Goal: Task Accomplishment & Management: Manage account settings

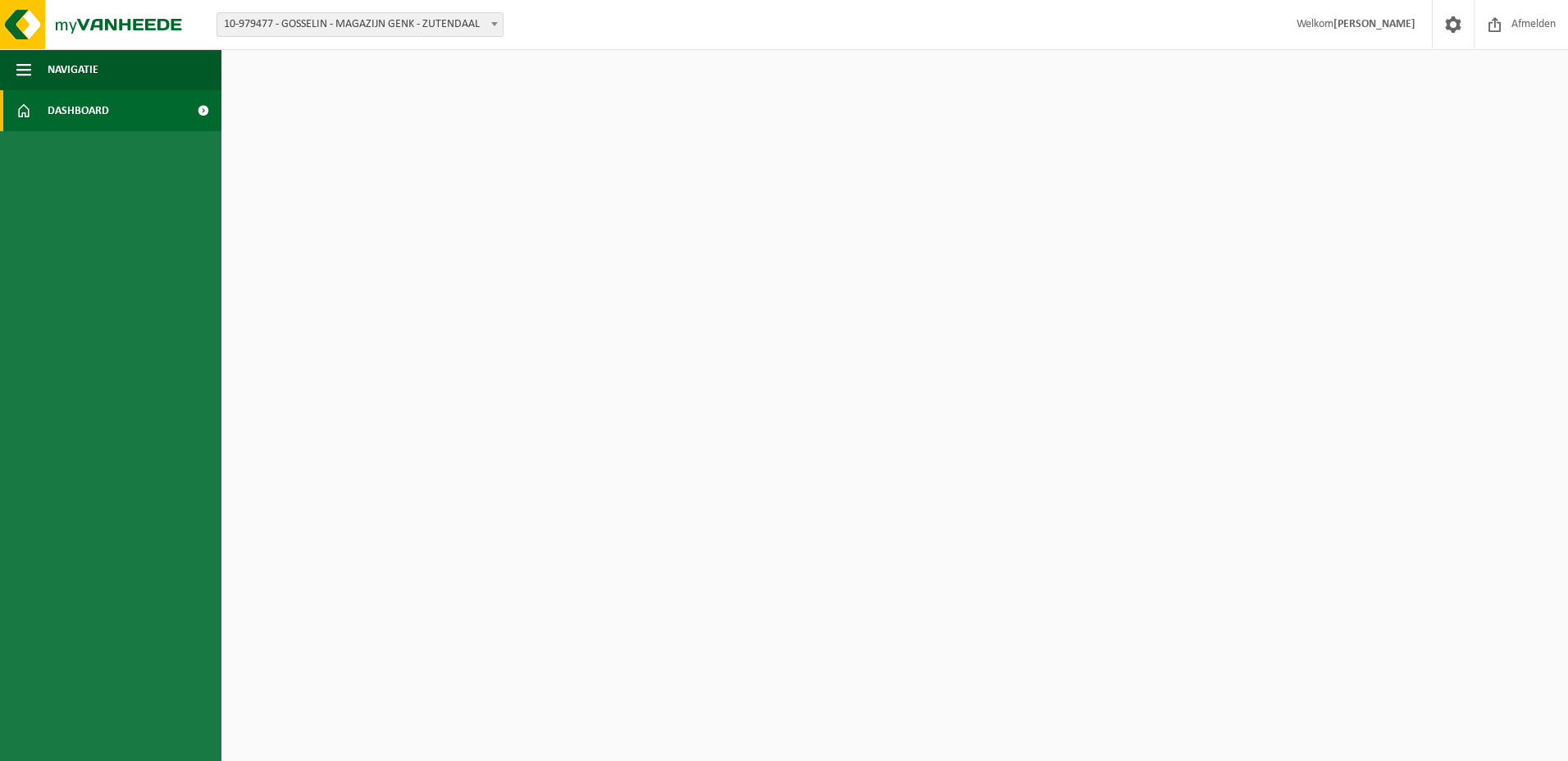
click at [205, 122] on span at bounding box center [203, 110] width 37 height 41
click at [205, 111] on span at bounding box center [203, 110] width 37 height 41
click at [205, 110] on span at bounding box center [203, 110] width 37 height 41
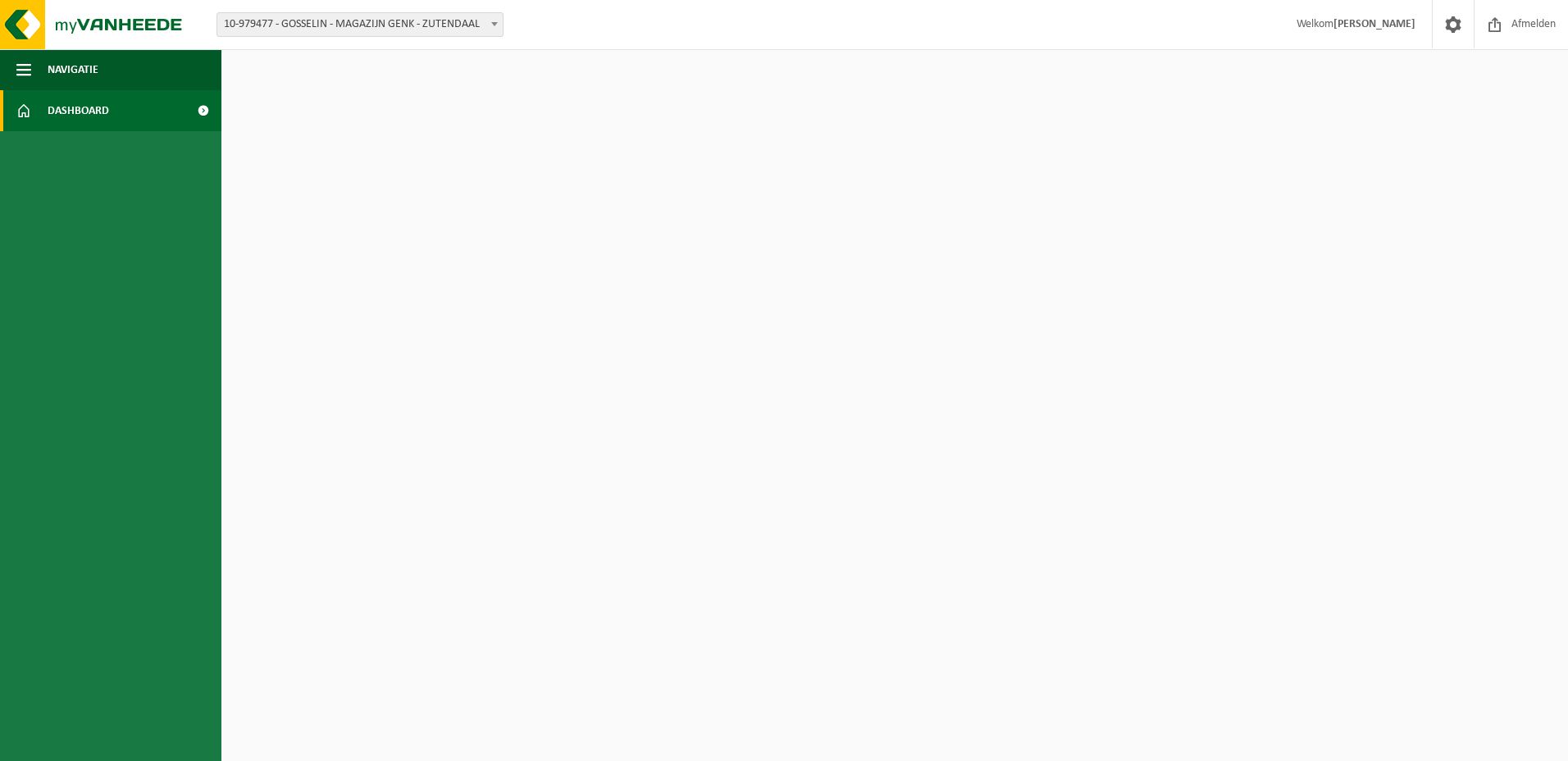
click at [204, 108] on span at bounding box center [203, 110] width 37 height 41
click at [496, 20] on span at bounding box center [494, 23] width 17 height 22
click at [204, 111] on span at bounding box center [203, 110] width 37 height 41
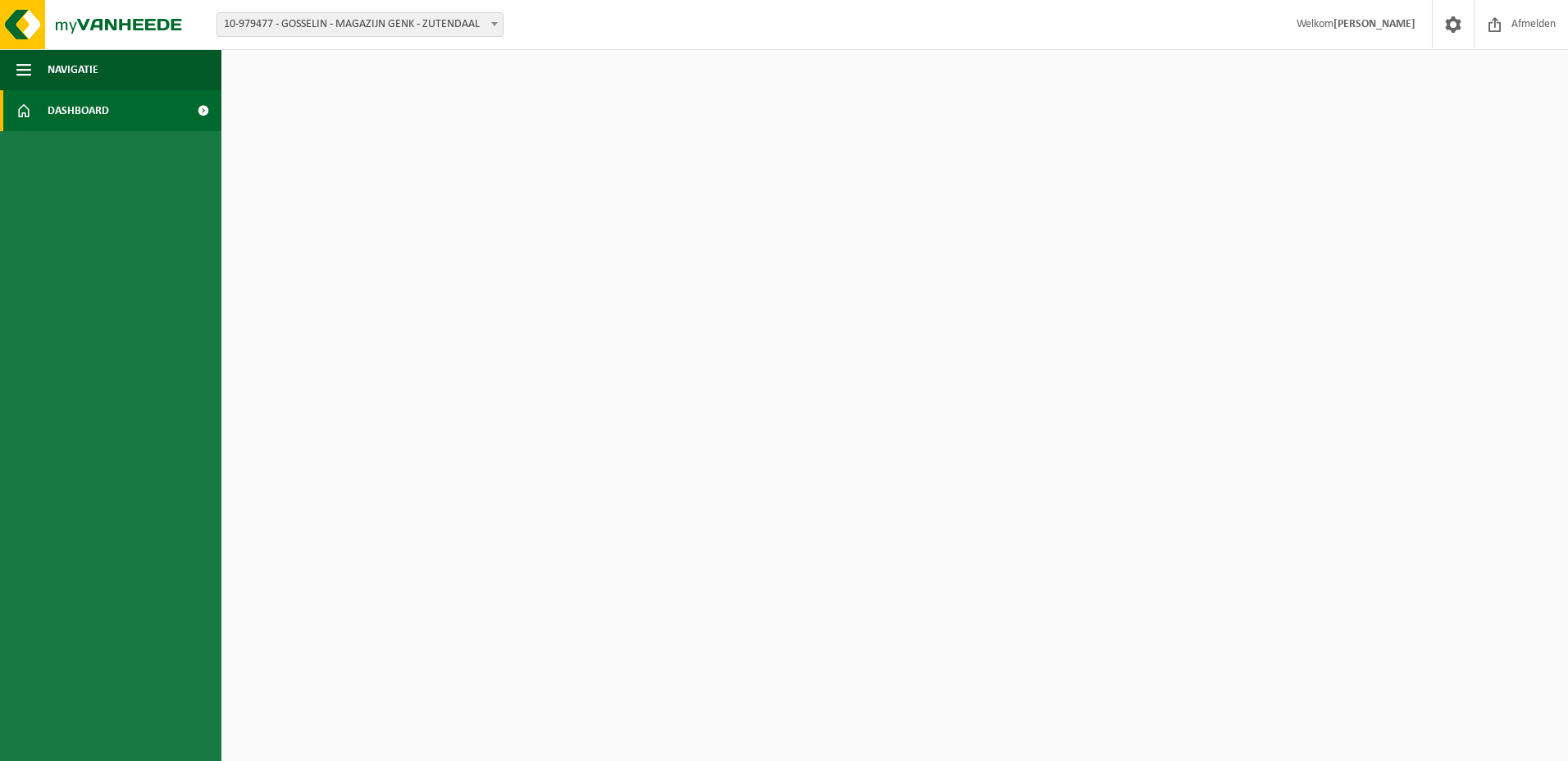
click at [204, 111] on span at bounding box center [203, 110] width 37 height 41
click at [92, 23] on img at bounding box center [98, 24] width 197 height 50
click at [1460, 23] on span at bounding box center [1452, 24] width 24 height 49
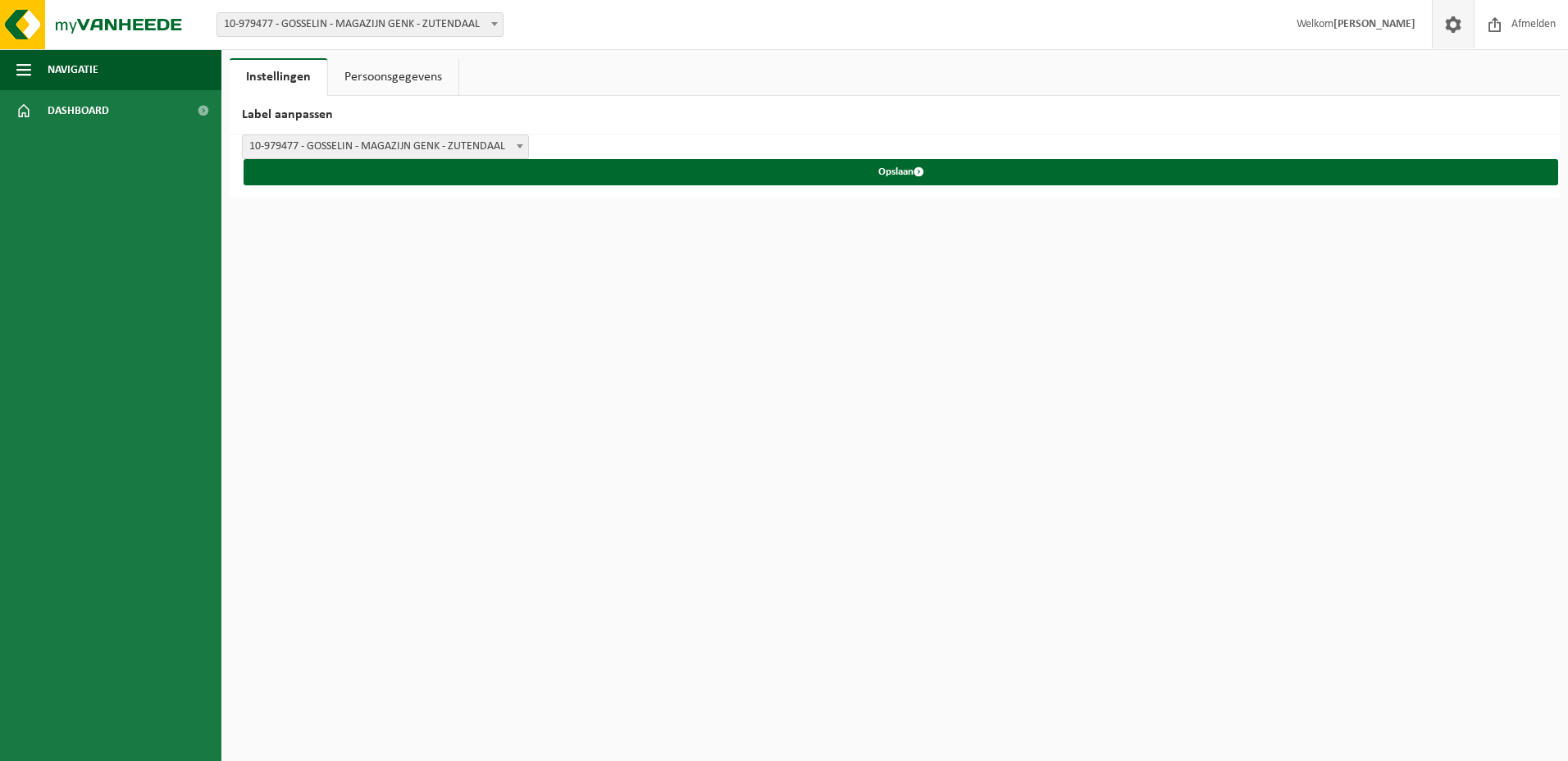
click at [1456, 25] on span at bounding box center [1452, 24] width 24 height 49
click at [1453, 25] on span at bounding box center [1452, 24] width 24 height 49
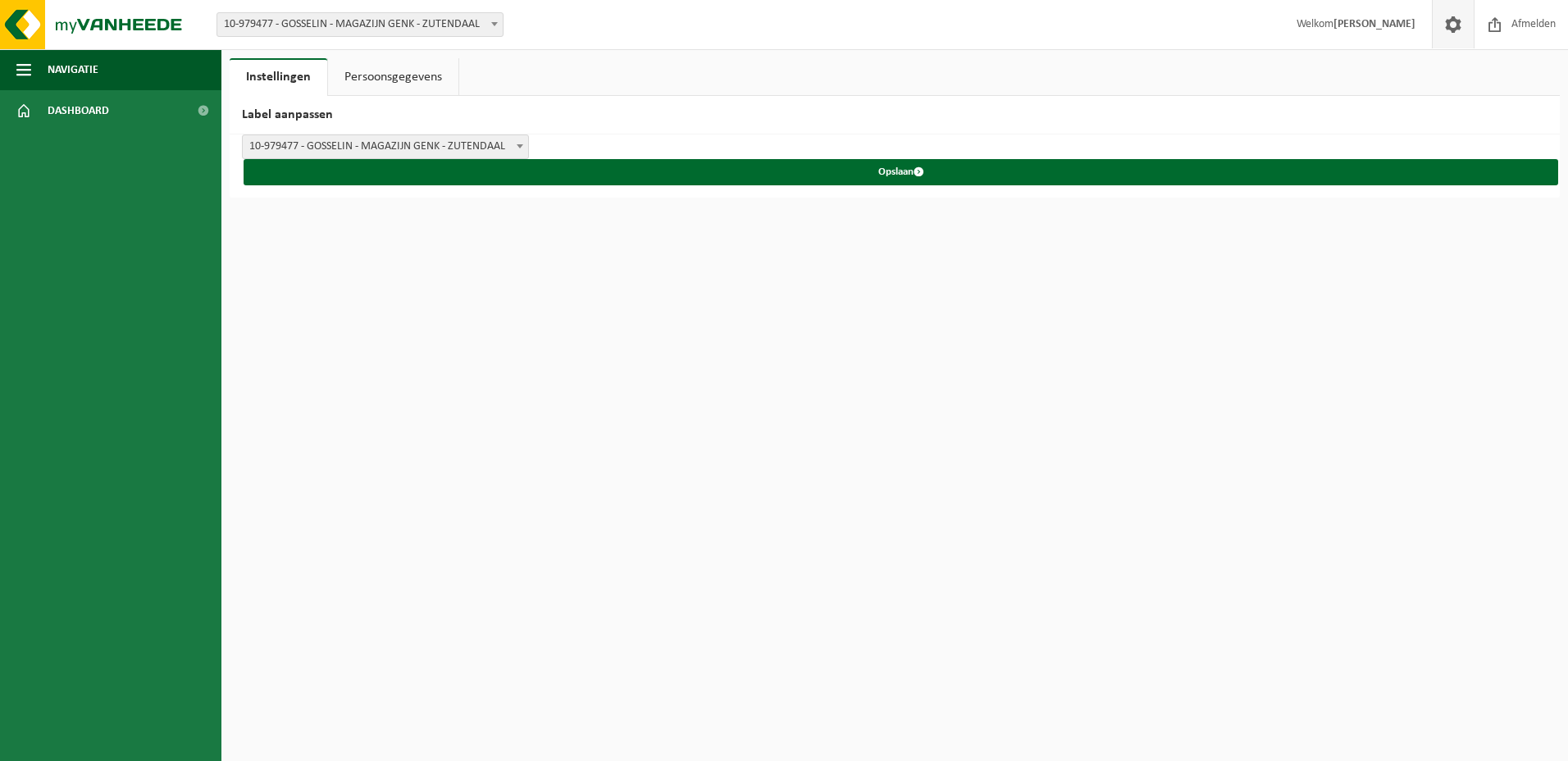
click at [1358, 18] on strong "[PERSON_NAME]" at bounding box center [1374, 24] width 82 height 12
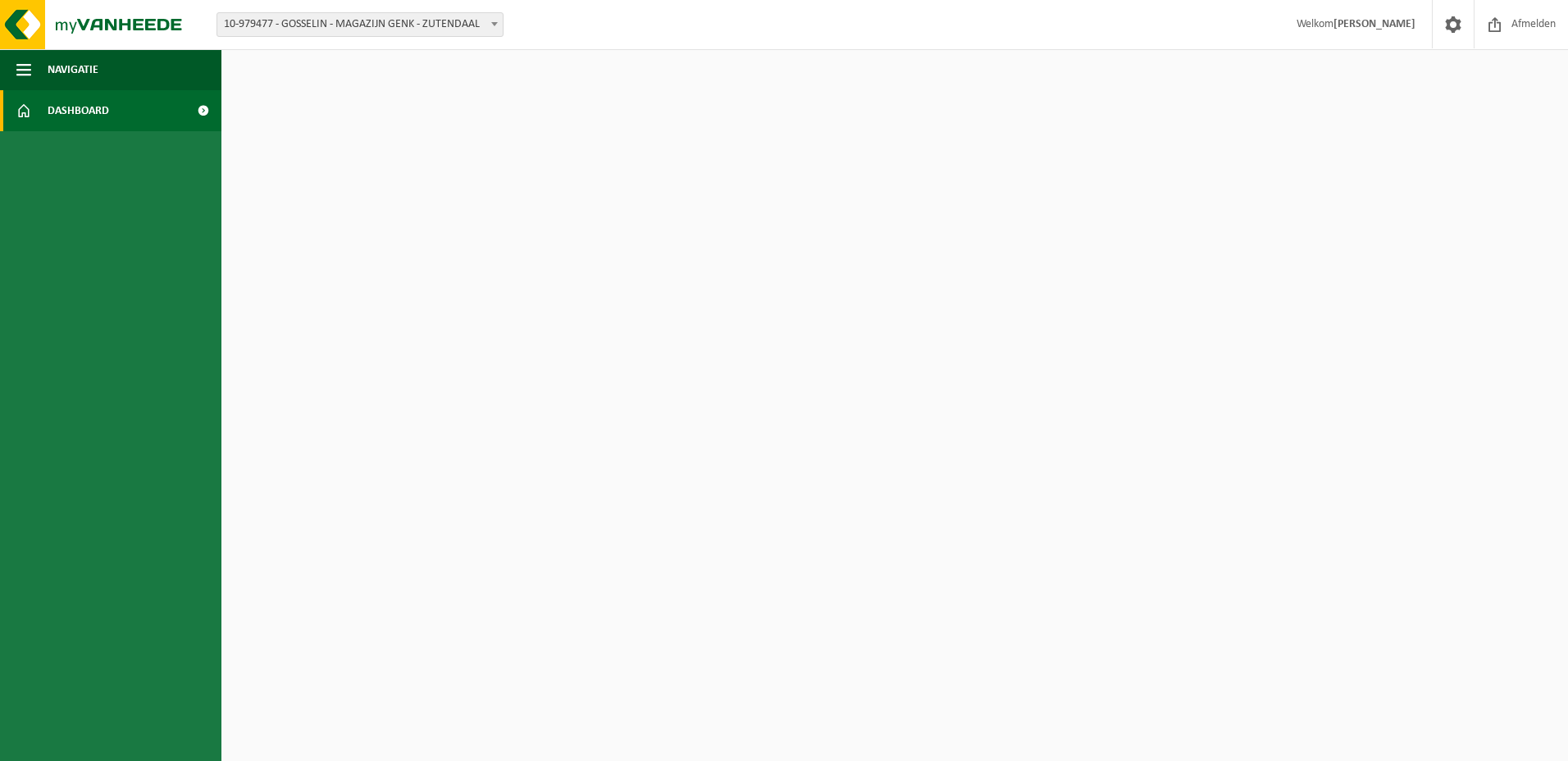
click at [196, 102] on span at bounding box center [203, 110] width 37 height 41
click at [202, 107] on span at bounding box center [203, 110] width 37 height 41
click at [96, 70] on span "Navigatie" at bounding box center [73, 70] width 50 height 41
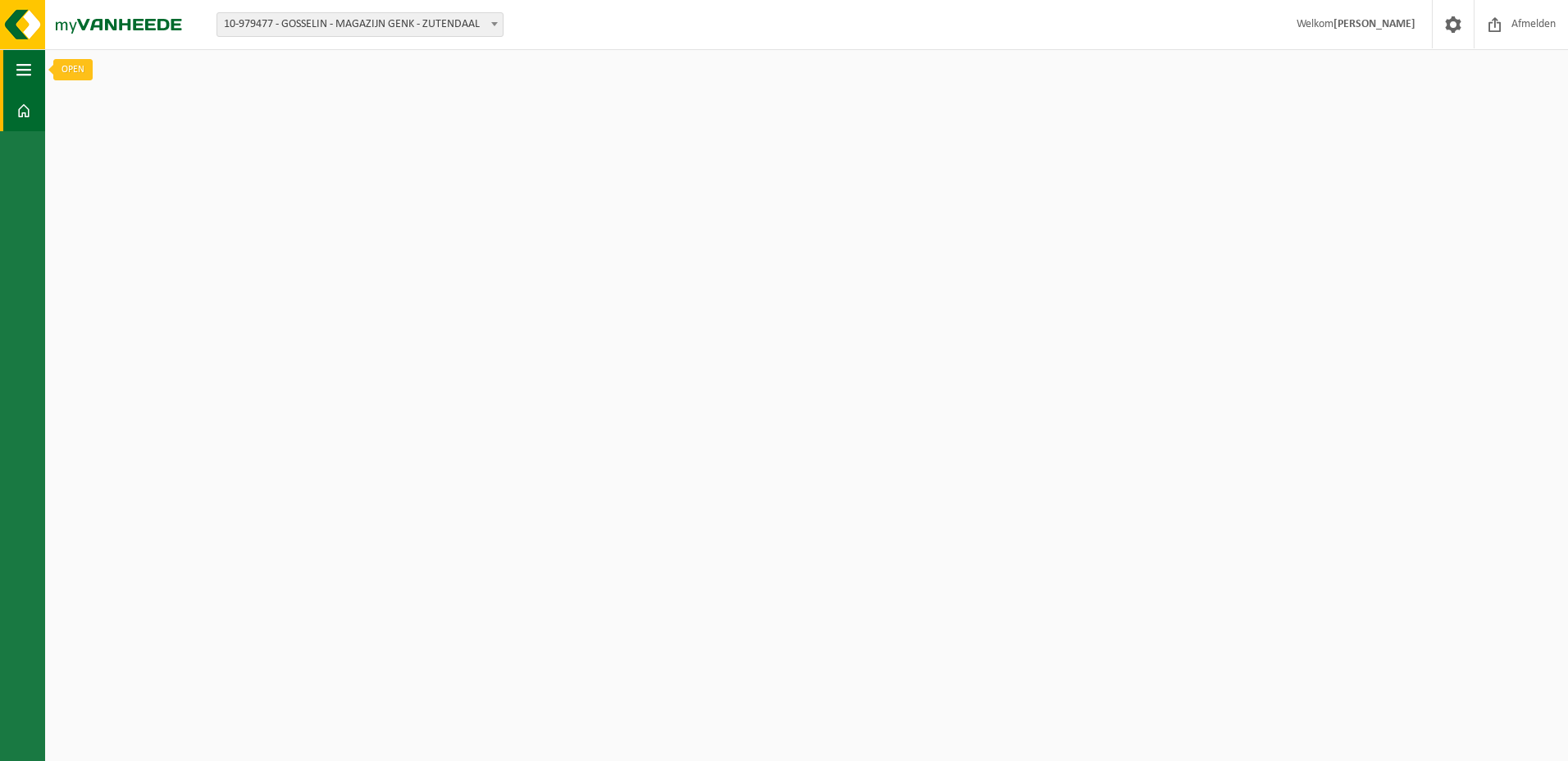
click at [36, 68] on button "Navigatie" at bounding box center [23, 70] width 45 height 41
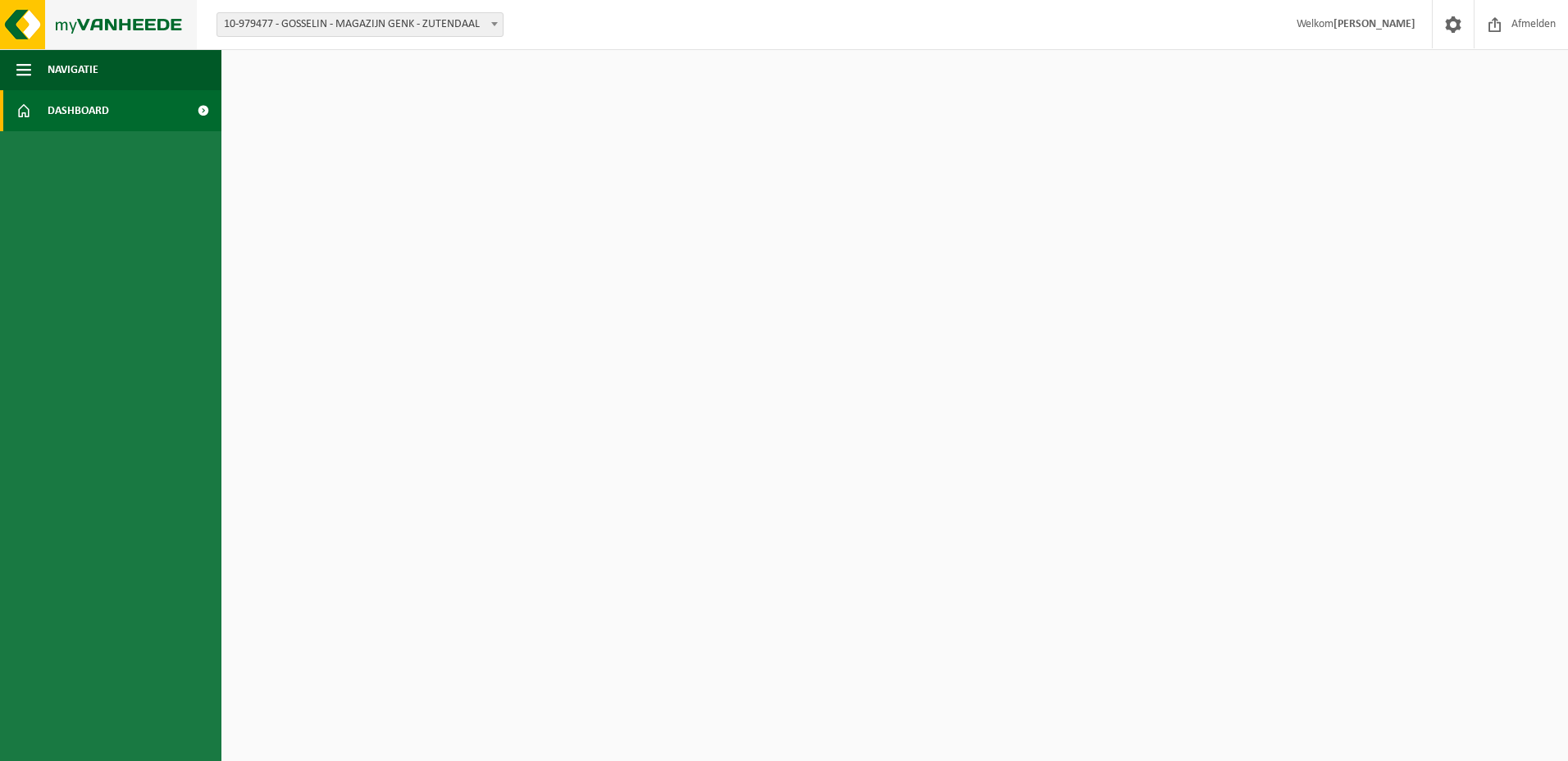
click at [117, 31] on img at bounding box center [98, 24] width 197 height 50
